Goal: Information Seeking & Learning: Understand process/instructions

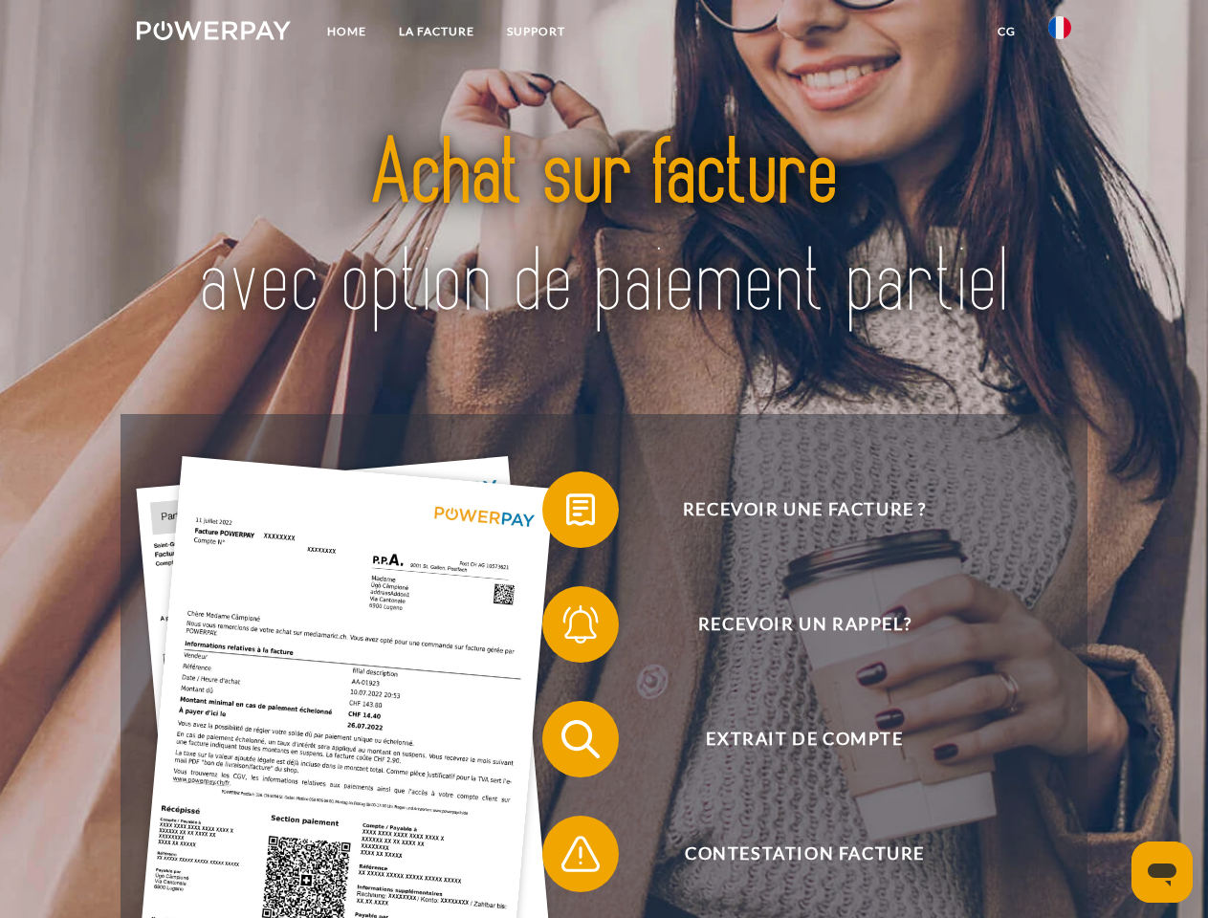
click at [213, 33] on img at bounding box center [214, 30] width 154 height 19
click at [1059, 33] on img at bounding box center [1059, 27] width 23 height 23
click at [1006, 32] on link "CG" at bounding box center [1006, 31] width 51 height 34
click at [566, 513] on span at bounding box center [552, 510] width 96 height 96
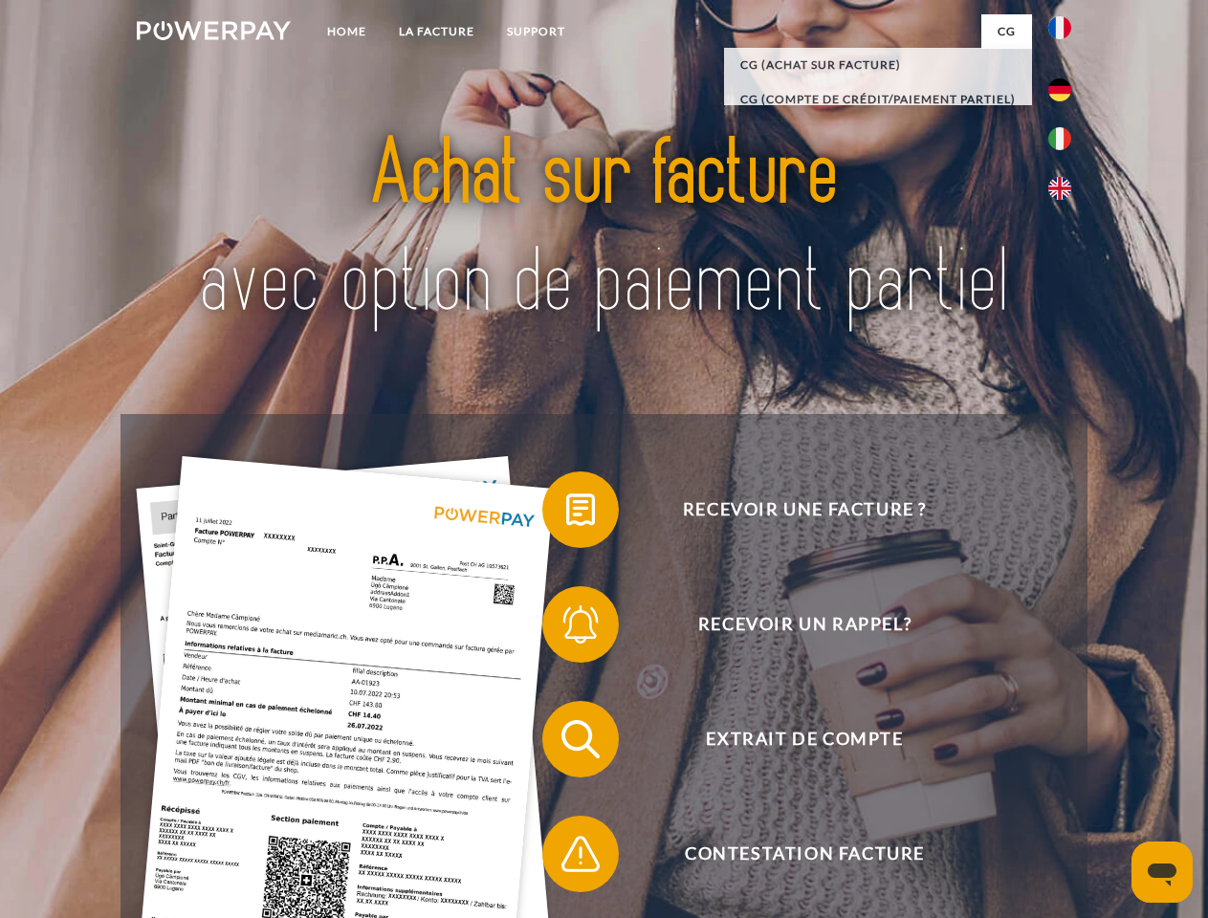
click at [566, 628] on span at bounding box center [552, 625] width 96 height 96
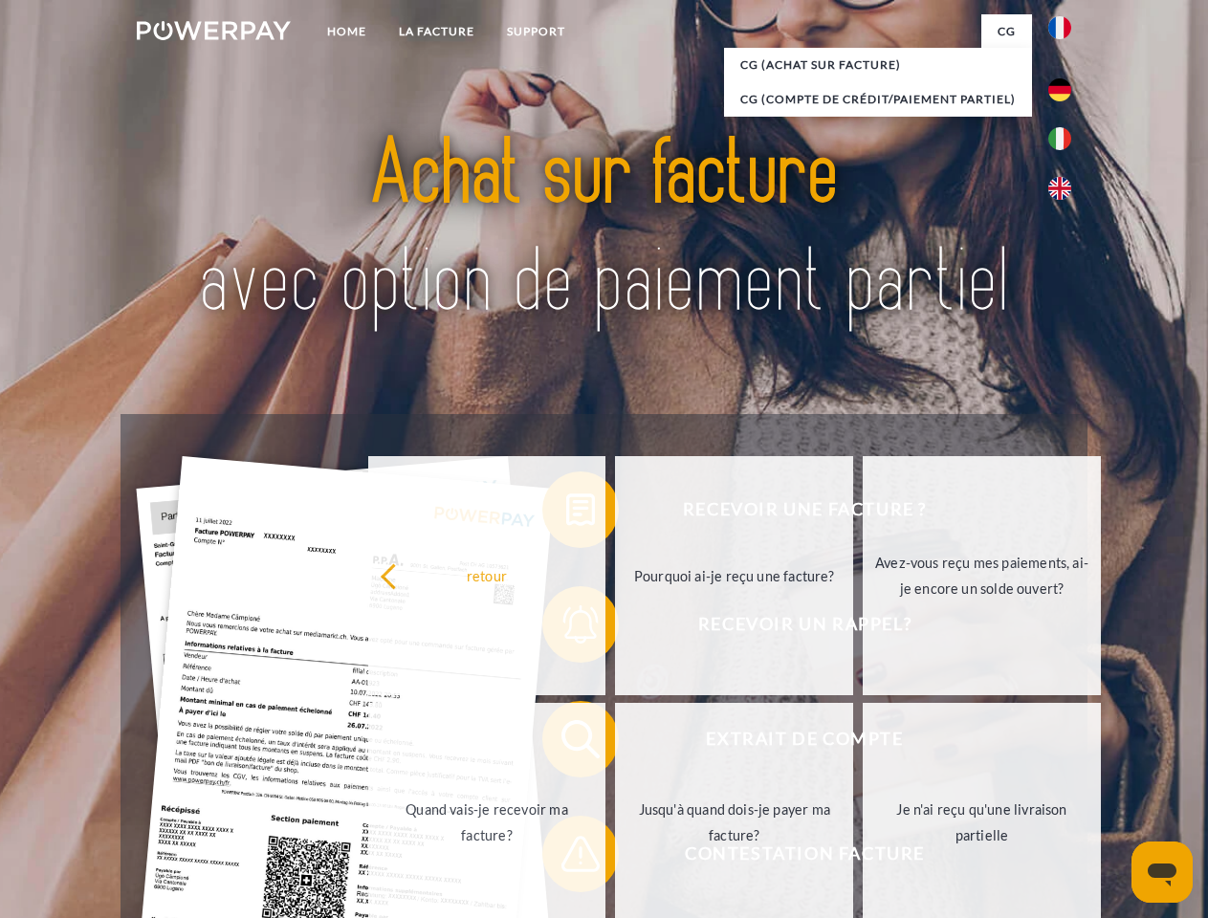
click at [615, 743] on link "Jusqu'à quand dois-je payer ma facture?" at bounding box center [734, 822] width 238 height 239
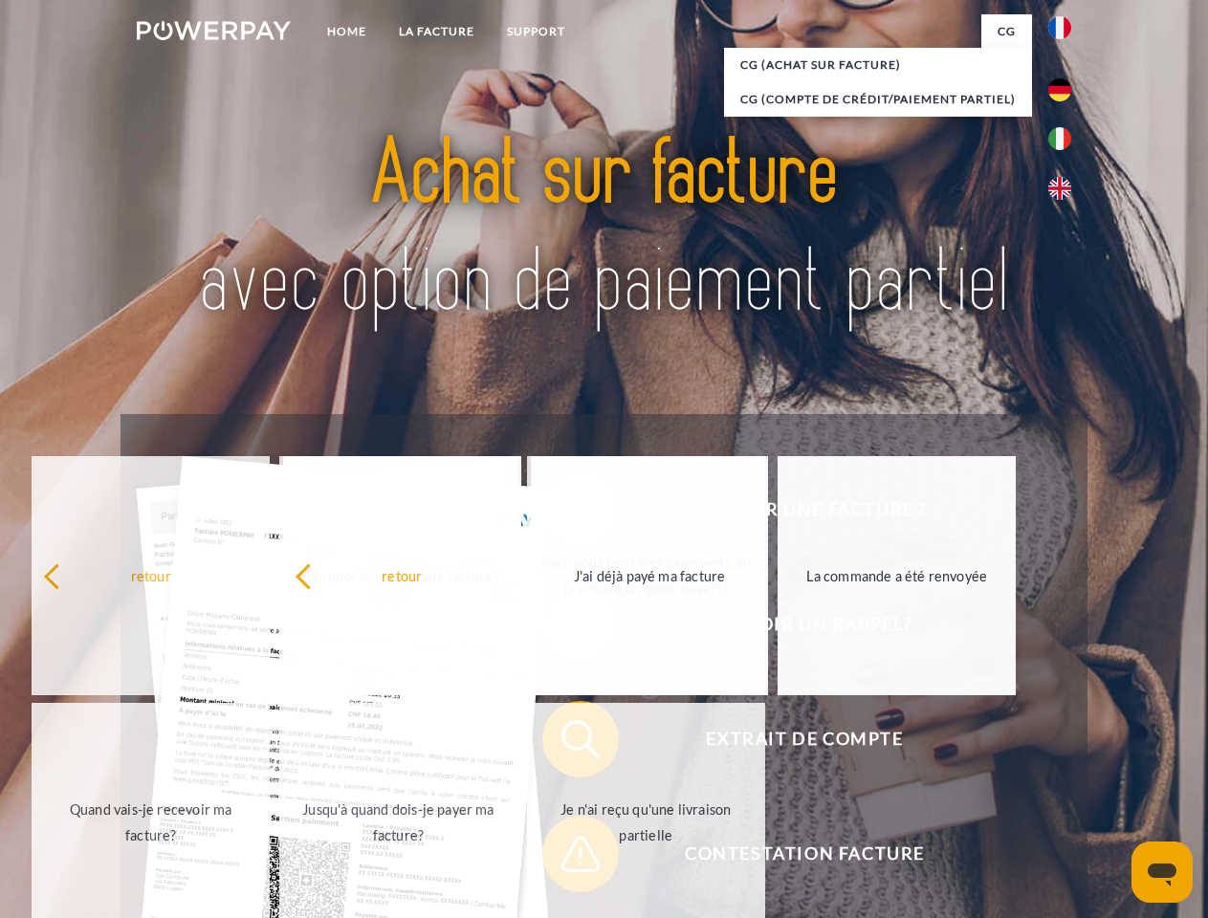
click at [566, 858] on span at bounding box center [552, 854] width 96 height 96
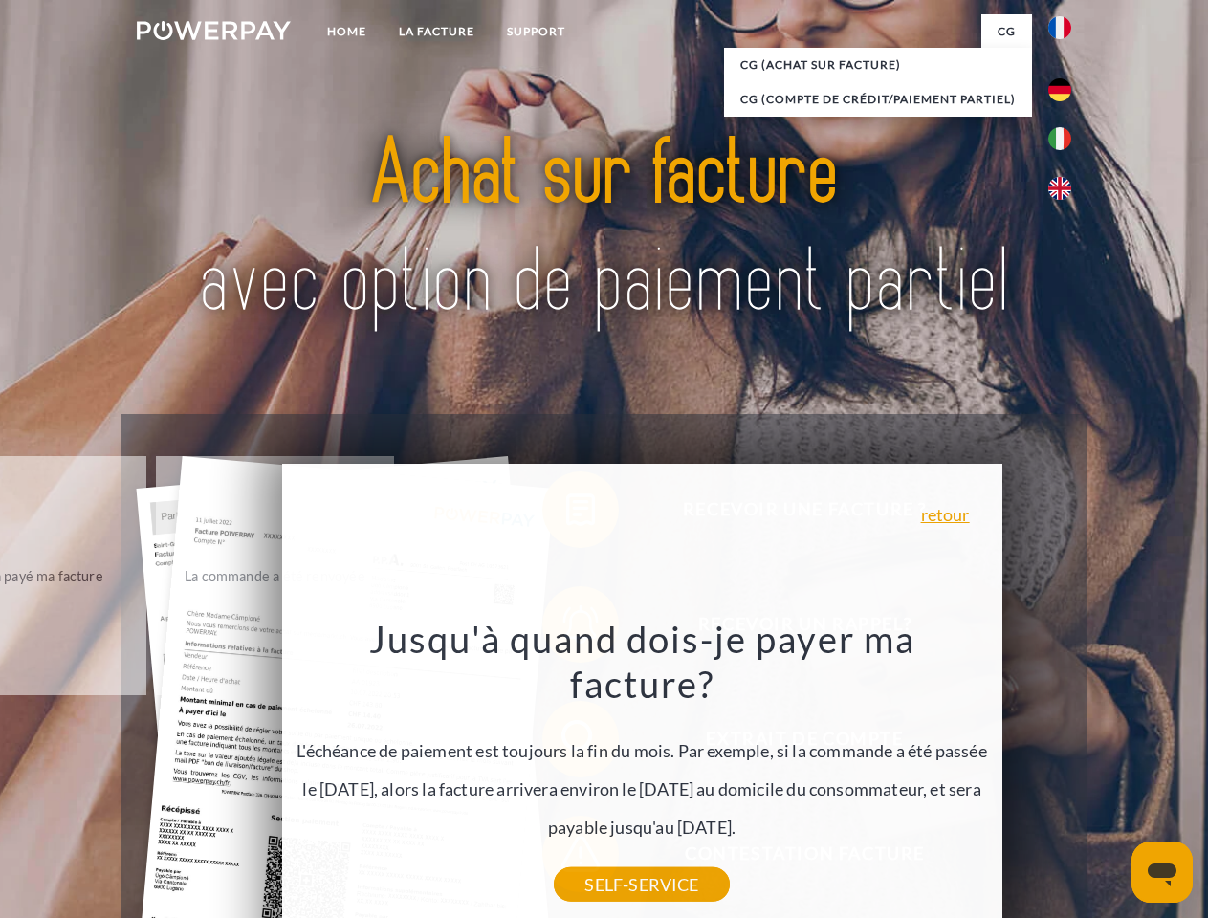
click at [1162, 872] on icon "Ouvrir la fenêtre de messagerie" at bounding box center [1161, 874] width 29 height 23
